Goal: Complete application form

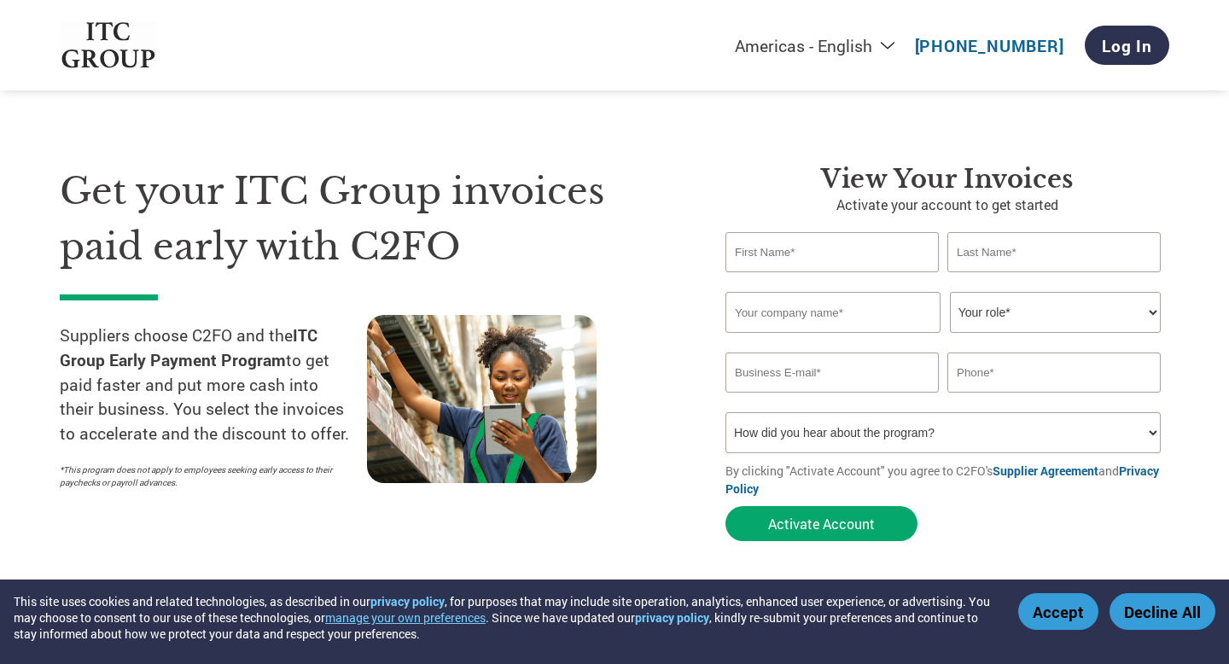
click at [1078, 606] on button "Accept" at bounding box center [1058, 611] width 80 height 37
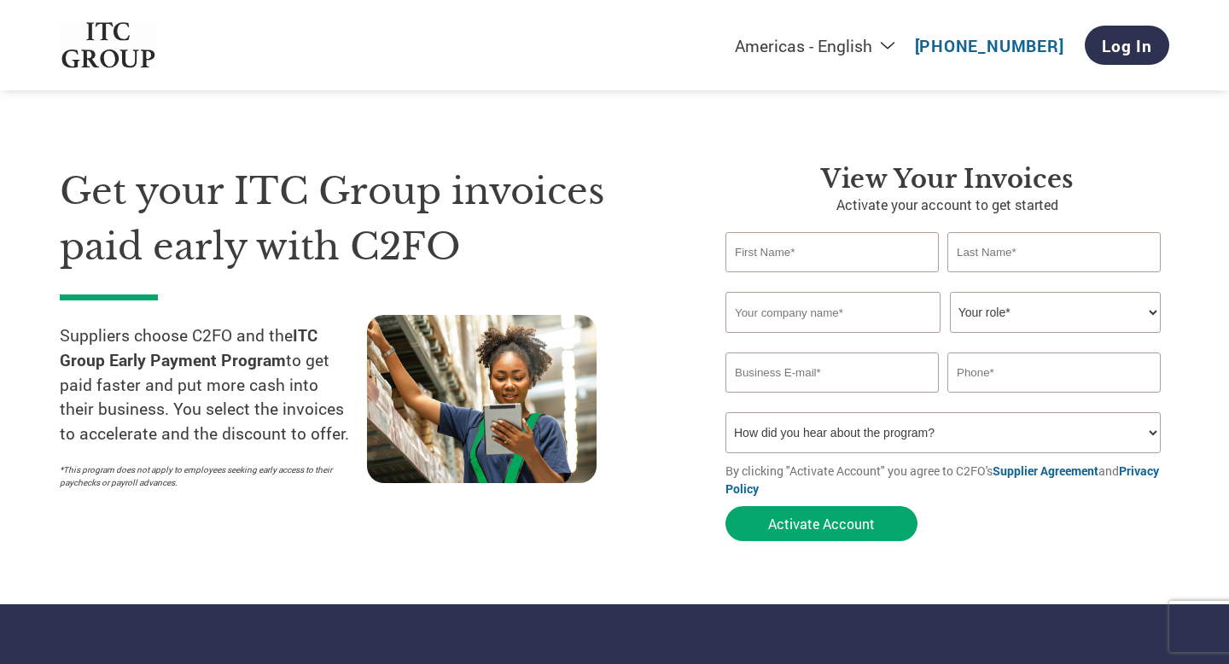
click at [678, 162] on div "Get your ITC Group invoices paid early with C2FO Suppliers choose C2FO and the …" at bounding box center [615, 323] width 1110 height 454
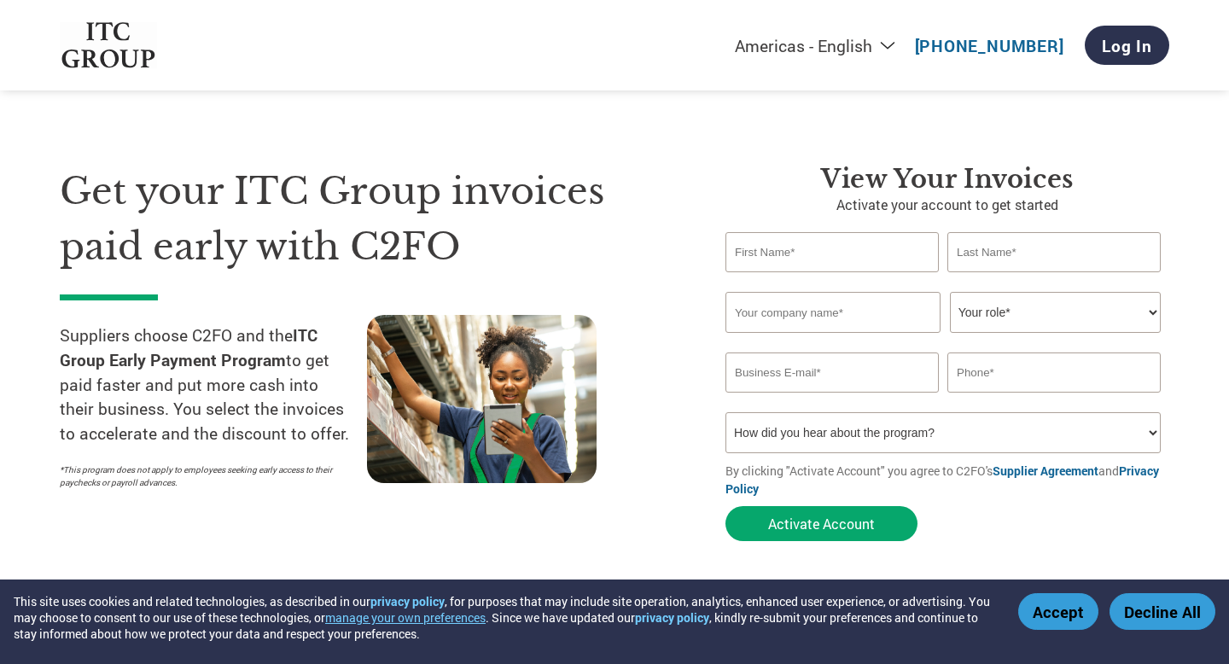
click at [825, 250] on input "text" at bounding box center [832, 252] width 213 height 40
type input "[PERSON_NAME]"
type input "CHOUDHARY"
click at [763, 330] on input "text" at bounding box center [833, 312] width 215 height 41
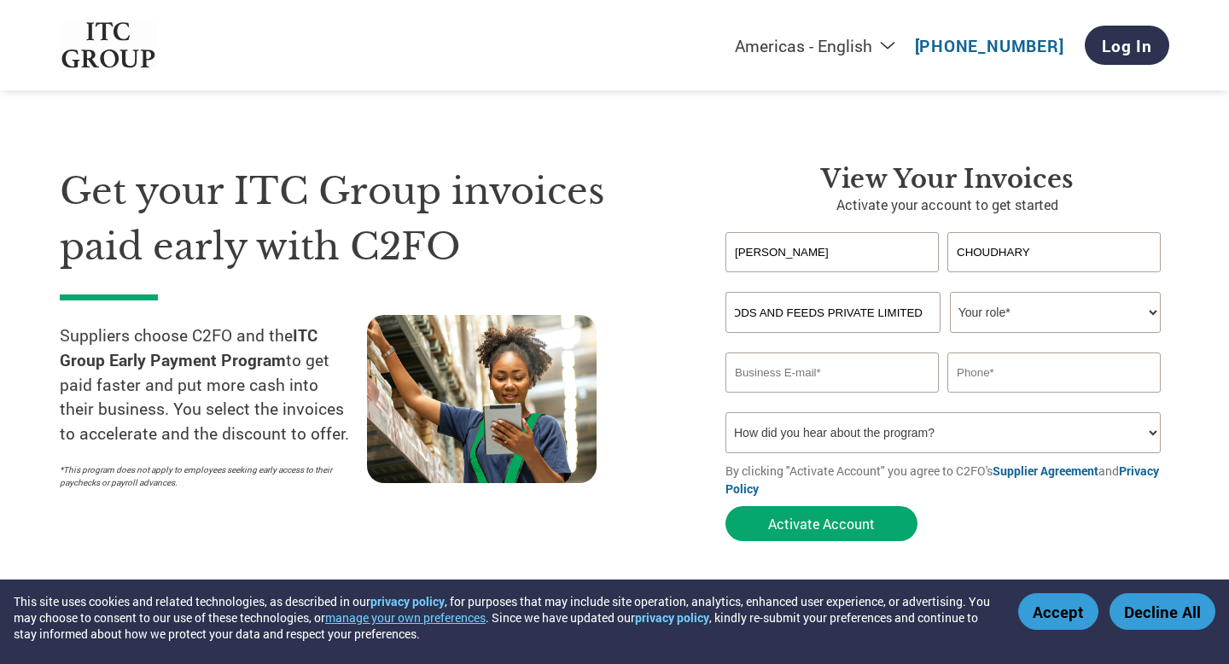
type input "[PERSON_NAME] FOODS AND FEEDS PRIVATE LIMITED"
click at [1052, 288] on div "Invalid first name or first name is too long Invalid last name or last name is …" at bounding box center [948, 282] width 444 height 20
click at [1048, 319] on select "Your role* CFO Controller Credit Manager Finance Director Treasurer CEO Preside…" at bounding box center [1055, 312] width 211 height 41
select select "OWNER_FOUNDER"
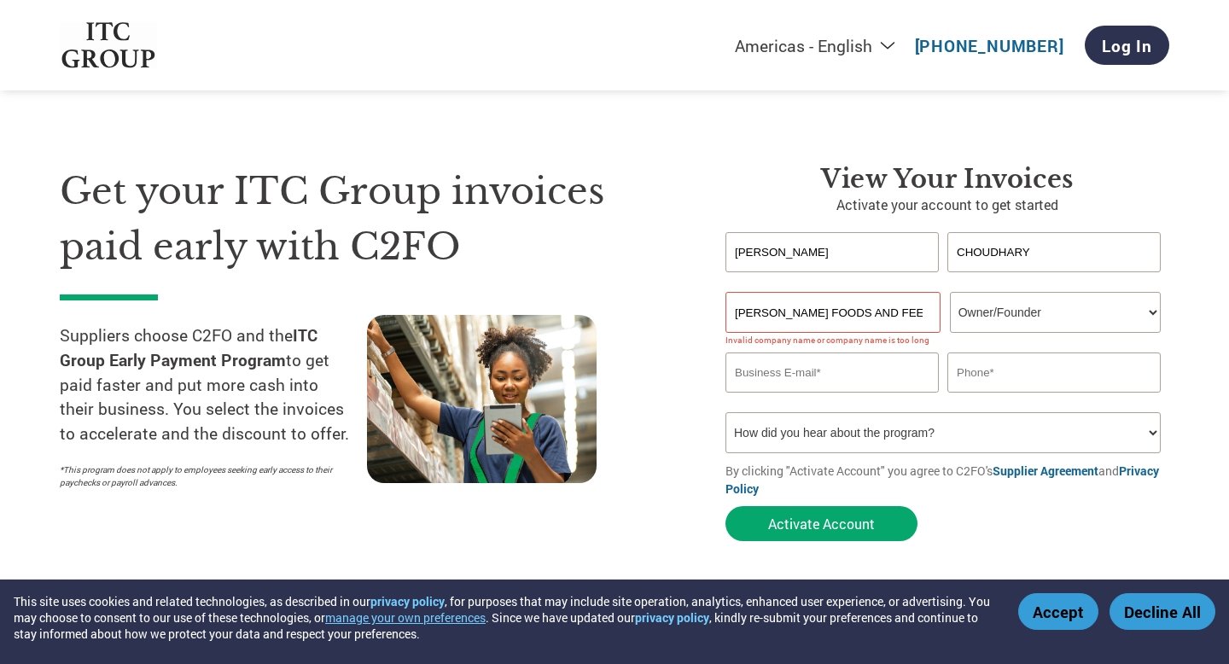
click at [866, 366] on input "email" at bounding box center [832, 373] width 213 height 40
click at [823, 318] on input "[PERSON_NAME] FOODS AND FEEDS PRIVATE LIMITED" at bounding box center [833, 312] width 215 height 41
click at [838, 314] on input "[PERSON_NAME] FOODS AND FEEDS PRIVATE LIMITED" at bounding box center [833, 312] width 215 height 41
click at [891, 316] on input "[PERSON_NAME] FOODS AND FEEDS PRIVATE LIMITED" at bounding box center [833, 312] width 215 height 41
click at [883, 324] on input "[PERSON_NAME] FOODS AND FEEDS PVT ;TD" at bounding box center [833, 312] width 215 height 41
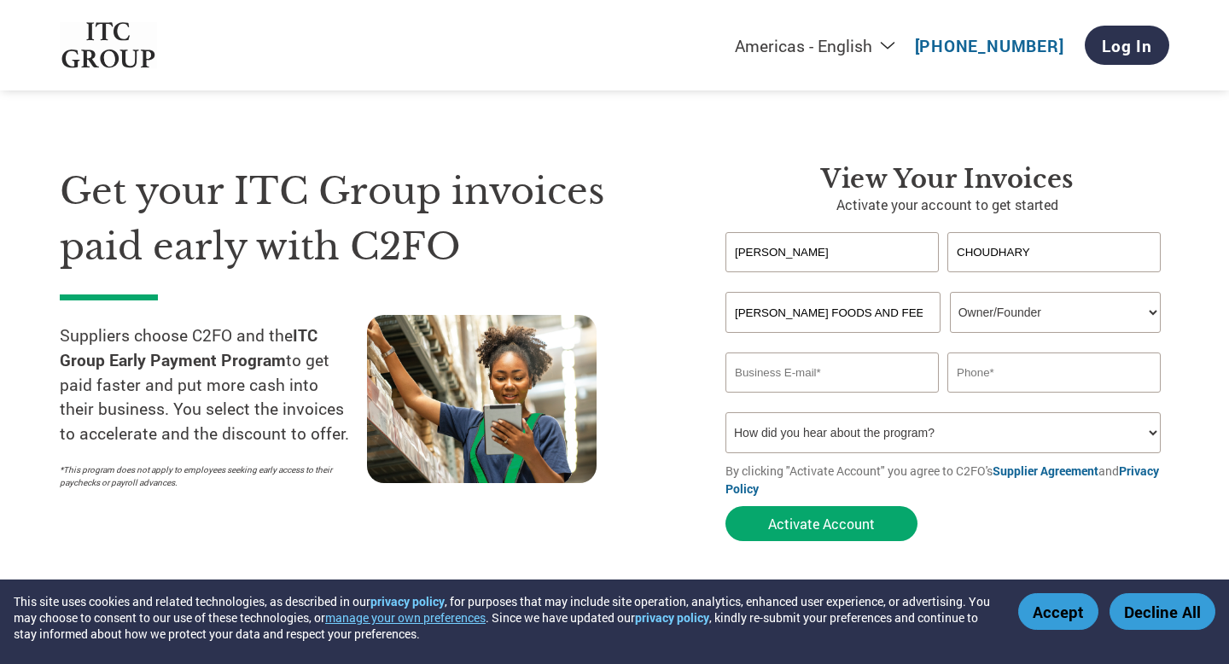
click at [890, 313] on input "[PERSON_NAME] FOODS AND FEEDS PVT ;TD" at bounding box center [833, 312] width 215 height 41
type input "[PERSON_NAME] FOODS AND FEEDS PVT LTD"
click at [820, 369] on input "email" at bounding box center [832, 373] width 213 height 40
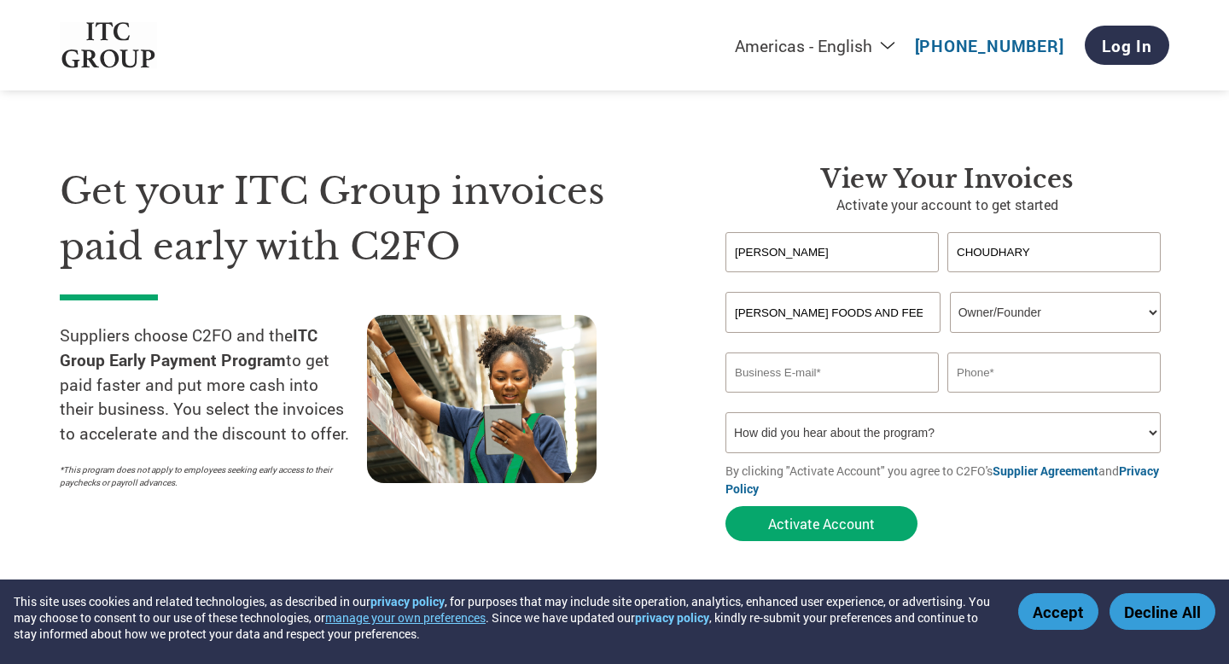
click at [1050, 611] on button "Accept" at bounding box center [1058, 611] width 80 height 37
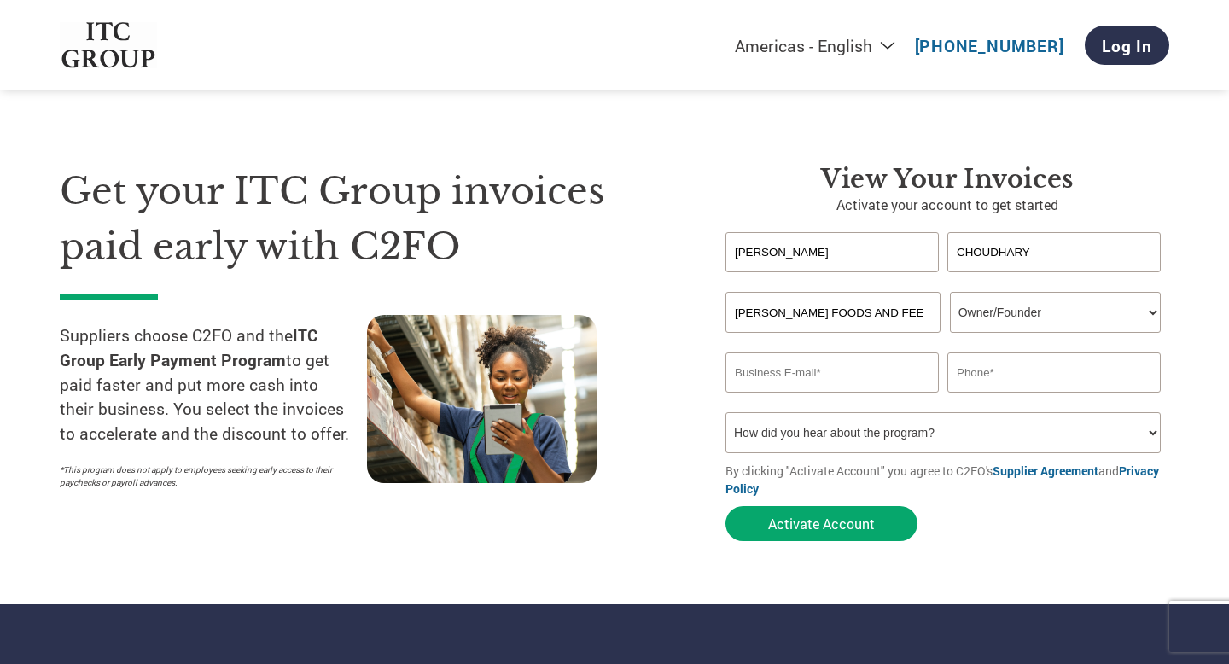
click at [843, 379] on input "email" at bounding box center [832, 373] width 213 height 40
